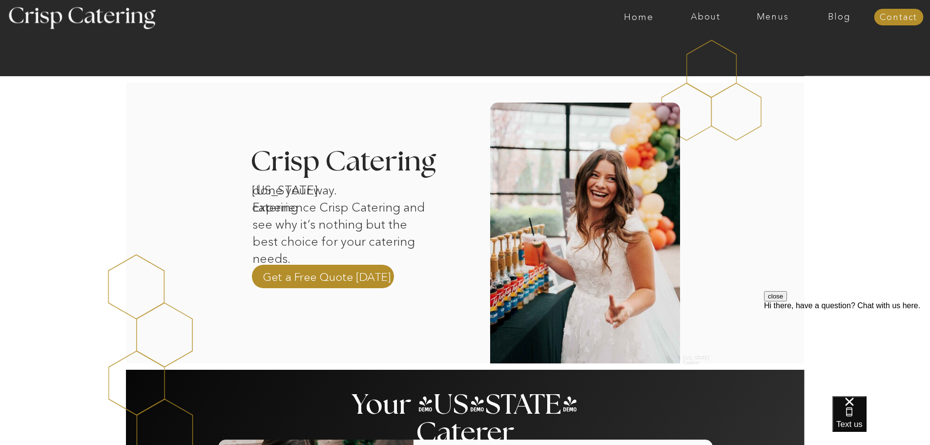
scroll to position [293, 0]
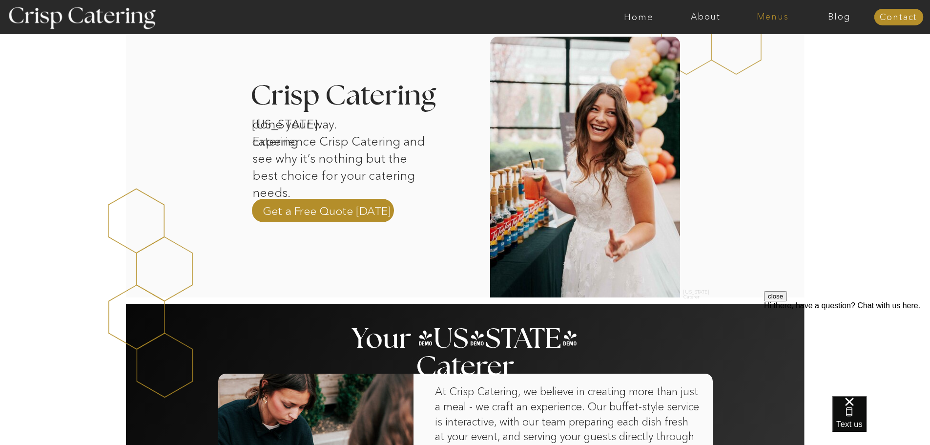
click at [778, 20] on nav "Menus" at bounding box center [772, 17] width 67 height 10
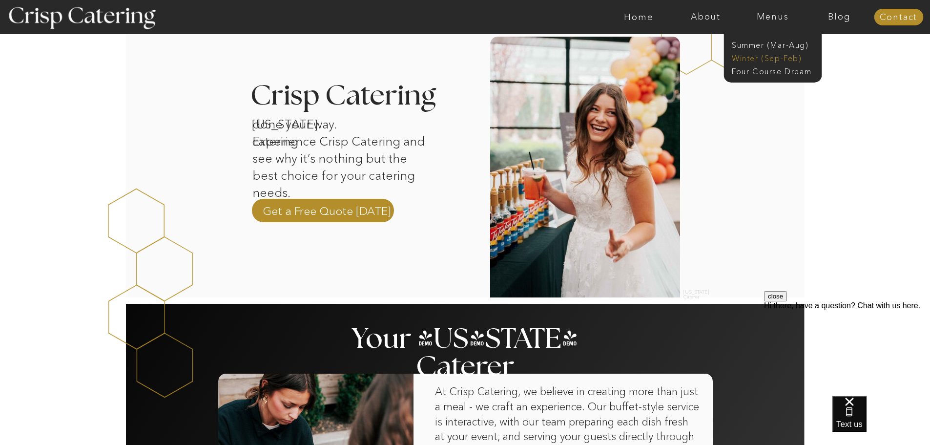
click at [744, 58] on nav "Winter (Sep-Feb)" at bounding box center [772, 57] width 80 height 9
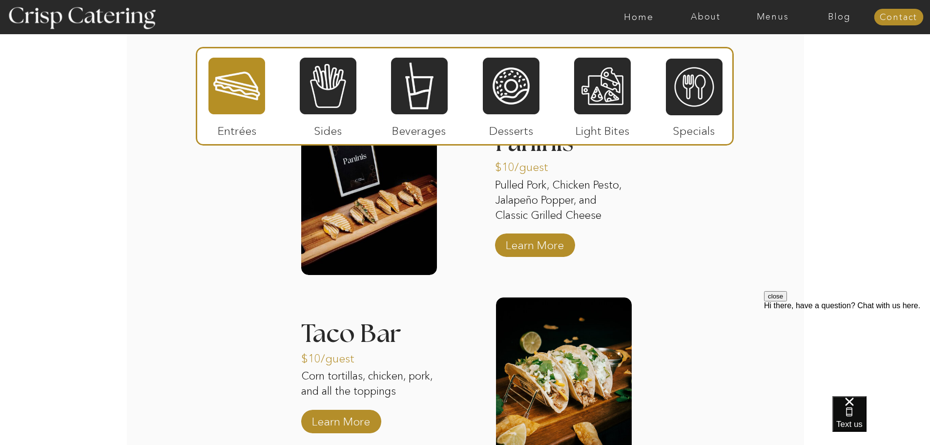
scroll to position [1207, 0]
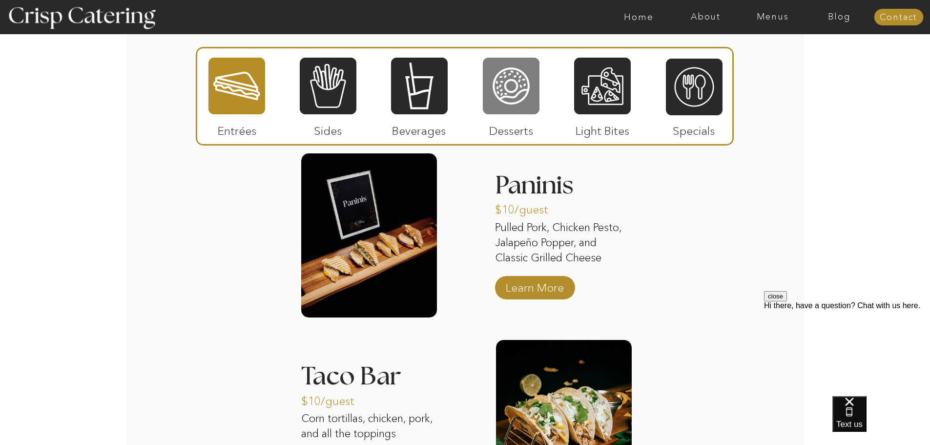
click at [510, 90] on div at bounding box center [511, 86] width 57 height 59
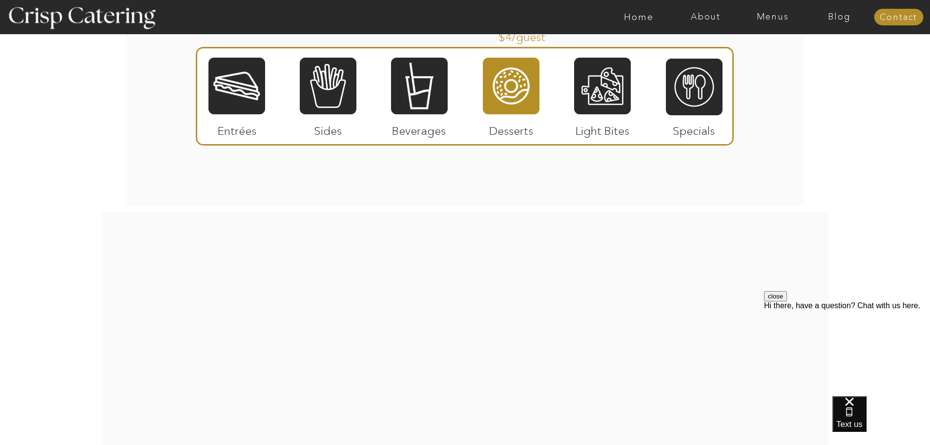
scroll to position [1549, 0]
